Goal: Task Accomplishment & Management: Use online tool/utility

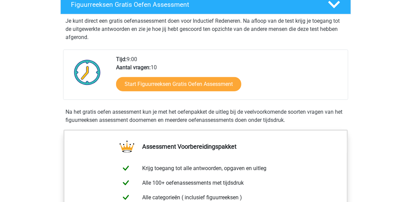
scroll to position [141, 0]
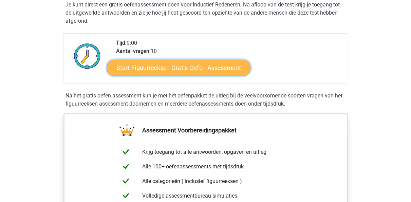
click at [164, 65] on link "Start Figuurreeksen Gratis Oefen Assessment" at bounding box center [179, 67] width 144 height 16
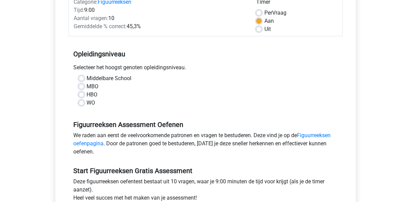
scroll to position [106, 0]
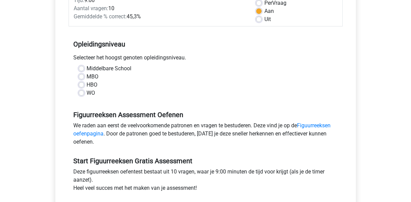
click at [87, 76] on label "MBO" at bounding box center [93, 77] width 12 height 8
click at [83, 76] on input "MBO" at bounding box center [81, 76] width 5 height 7
radio input "true"
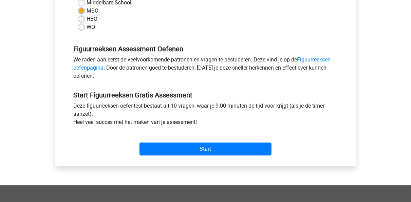
scroll to position [177, 0]
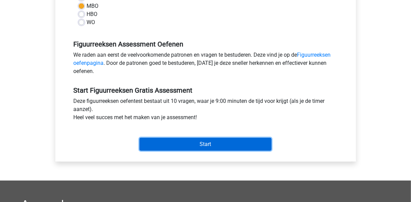
click at [181, 141] on input "Start" at bounding box center [206, 144] width 132 height 13
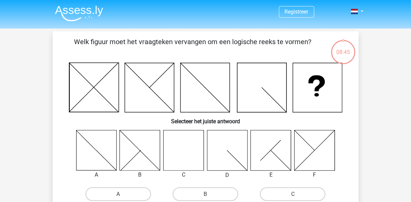
click at [190, 155] on icon at bounding box center [183, 150] width 40 height 40
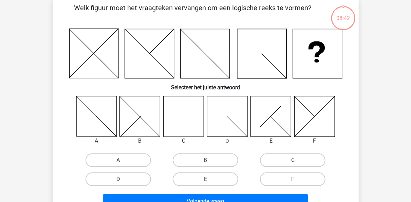
scroll to position [35, 0]
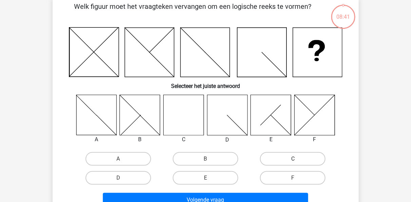
click at [289, 156] on label "C" at bounding box center [293, 159] width 66 height 14
click at [293, 159] on input "C" at bounding box center [295, 161] width 4 height 4
radio input "true"
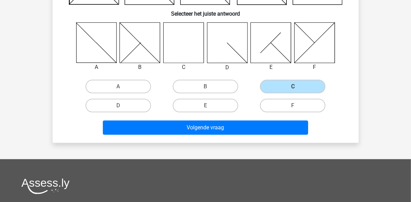
scroll to position [141, 0]
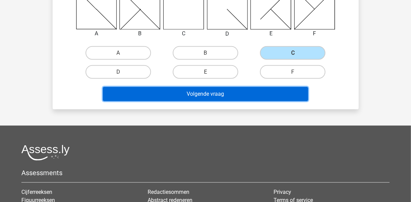
click at [232, 95] on button "Volgende vraag" at bounding box center [206, 94] width 206 height 14
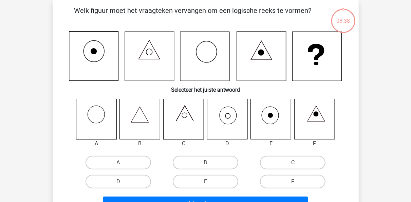
scroll to position [31, 0]
click at [148, 181] on label "D" at bounding box center [119, 182] width 66 height 14
click at [123, 182] on input "D" at bounding box center [120, 184] width 4 height 4
radio input "true"
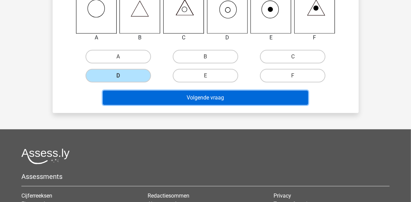
click at [192, 95] on button "Volgende vraag" at bounding box center [206, 98] width 206 height 14
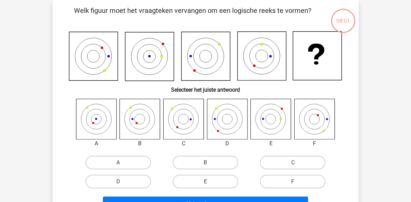
scroll to position [31, 0]
click at [201, 162] on label "B" at bounding box center [206, 163] width 66 height 14
click at [202, 158] on label "B" at bounding box center [206, 163] width 66 height 14
click at [206, 163] on input "B" at bounding box center [208, 165] width 4 height 4
radio input "true"
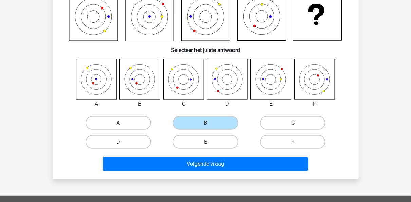
scroll to position [102, 0]
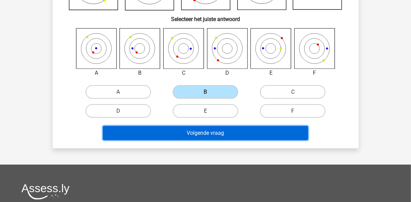
click at [233, 130] on button "Volgende vraag" at bounding box center [206, 133] width 206 height 14
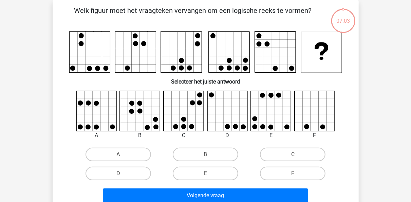
scroll to position [31, 0]
click at [142, 172] on label "D" at bounding box center [119, 174] width 66 height 14
click at [123, 174] on input "D" at bounding box center [120, 176] width 4 height 4
radio input "true"
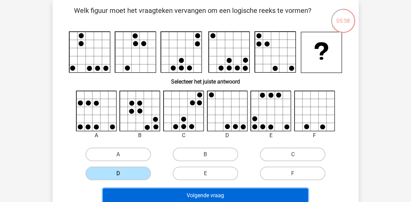
click at [153, 195] on button "Volgende vraag" at bounding box center [206, 196] width 206 height 14
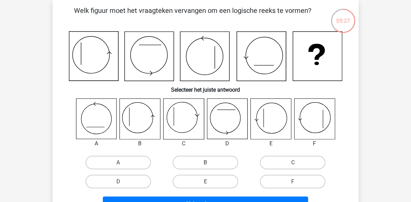
click at [186, 163] on label "B" at bounding box center [206, 163] width 66 height 14
click at [206, 163] on input "B" at bounding box center [208, 165] width 4 height 4
radio input "true"
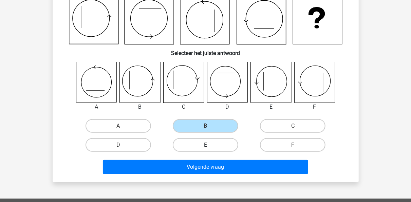
scroll to position [102, 0]
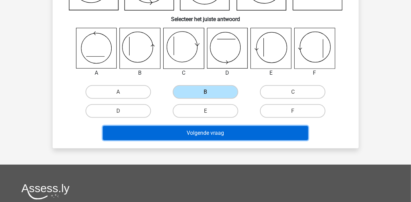
click at [175, 133] on button "Volgende vraag" at bounding box center [206, 133] width 206 height 14
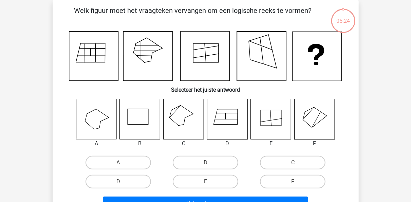
scroll to position [31, 0]
click at [315, 126] on icon at bounding box center [315, 119] width 40 height 40
click at [291, 177] on label "F" at bounding box center [293, 182] width 66 height 14
click at [293, 182] on input "F" at bounding box center [295, 184] width 4 height 4
radio input "true"
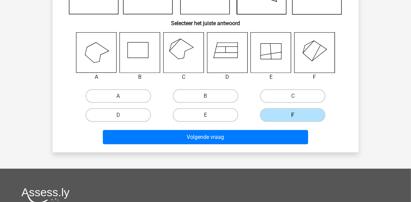
scroll to position [102, 0]
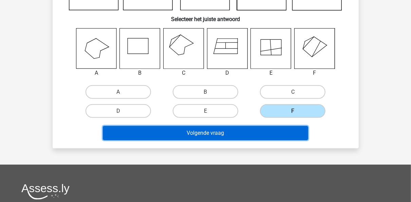
click at [268, 135] on button "Volgende vraag" at bounding box center [206, 133] width 206 height 14
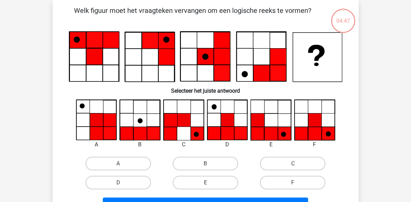
scroll to position [31, 0]
click at [299, 181] on label "F" at bounding box center [293, 183] width 66 height 14
click at [298, 183] on input "F" at bounding box center [295, 185] width 4 height 4
radio input "true"
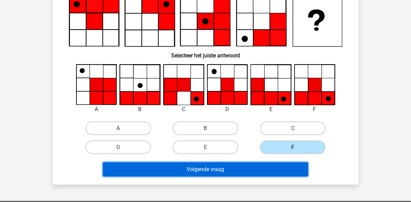
click at [284, 166] on button "Volgende vraag" at bounding box center [206, 169] width 206 height 14
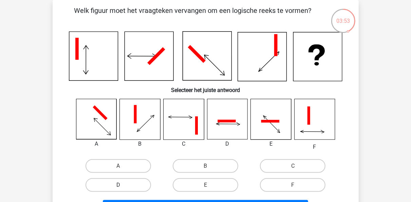
click at [140, 182] on label "D" at bounding box center [119, 185] width 66 height 14
click at [123, 185] on input "D" at bounding box center [120, 187] width 4 height 4
radio input "true"
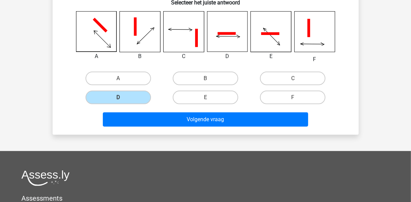
scroll to position [173, 0]
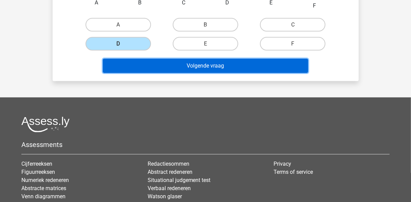
click at [189, 59] on button "Volgende vraag" at bounding box center [206, 66] width 206 height 14
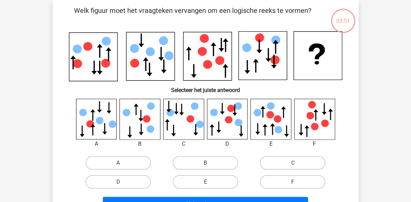
scroll to position [31, 0]
click at [290, 182] on label "F" at bounding box center [293, 182] width 66 height 14
click at [293, 182] on input "F" at bounding box center [295, 184] width 4 height 4
radio input "true"
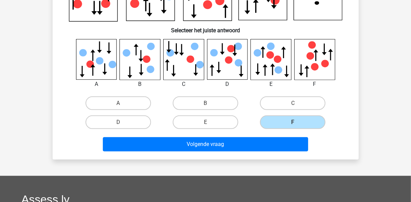
scroll to position [102, 0]
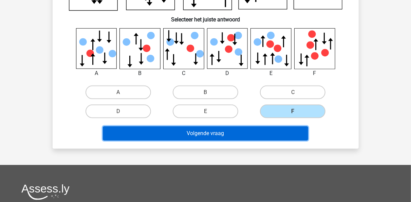
click at [262, 133] on button "Volgende vraag" at bounding box center [206, 133] width 206 height 14
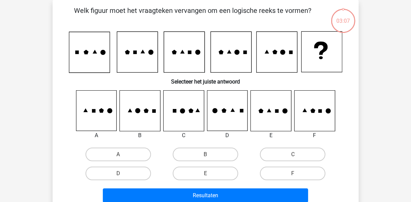
scroll to position [31, 0]
click at [301, 171] on label "F" at bounding box center [293, 174] width 66 height 14
click at [298, 174] on input "F" at bounding box center [295, 176] width 4 height 4
radio input "true"
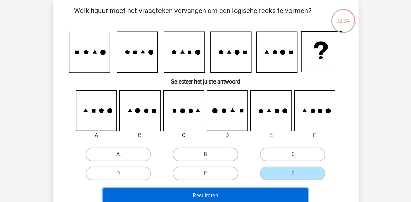
click at [286, 192] on button "Resultaten" at bounding box center [206, 196] width 206 height 14
